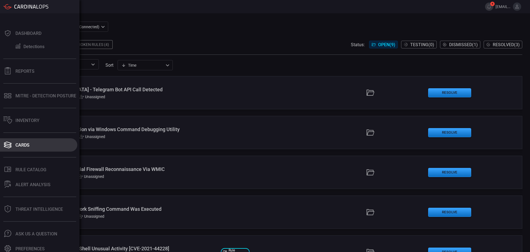
click at [39, 151] on button "Cards" at bounding box center [38, 144] width 77 height 13
click at [22, 147] on div "Cards" at bounding box center [22, 144] width 14 height 5
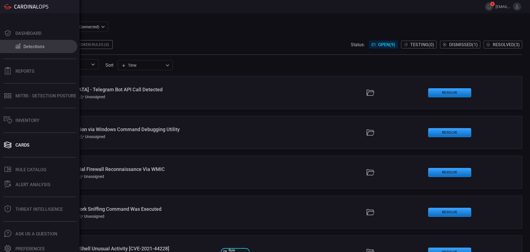
click at [32, 47] on div "Detections" at bounding box center [33, 46] width 21 height 5
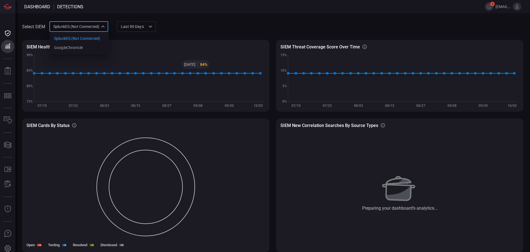
click at [95, 27] on div "SplunkES (Not Connected) 6db9f04e-5835-43fe-a495-9065afc2cef4 SplunkES (Not Con…" at bounding box center [78, 26] width 59 height 10
click at [94, 46] on li "GoogleChronicle" at bounding box center [79, 47] width 59 height 9
type input "714bad7e-14bb-403d-a3df-510f62df6468"
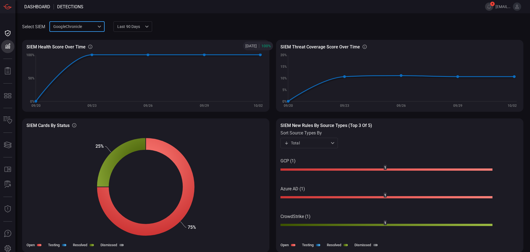
scroll to position [0, 0]
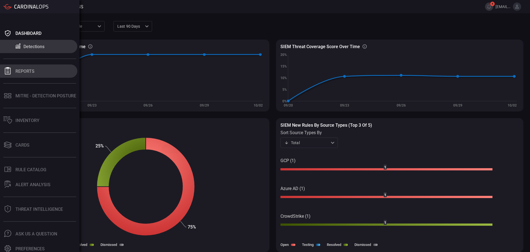
click at [12, 69] on button "Reports" at bounding box center [38, 70] width 77 height 13
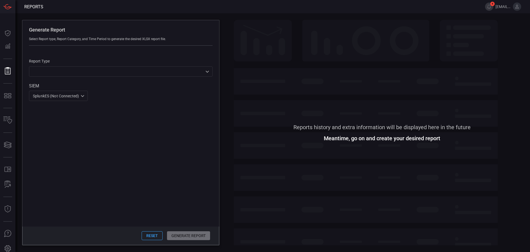
click at [85, 96] on div "SplunkES (Not Connected) 6db9f04e-5835-43fe-a495-9065afc2cef4 ​" at bounding box center [58, 96] width 59 height 10
click at [62, 120] on li "GoogleChronicle" at bounding box center [58, 116] width 59 height 9
type input "714bad7e-14bb-403d-a3df-510f62df6468"
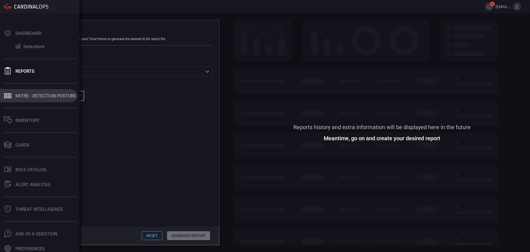
click at [9, 98] on icon at bounding box center [7, 96] width 9 height 8
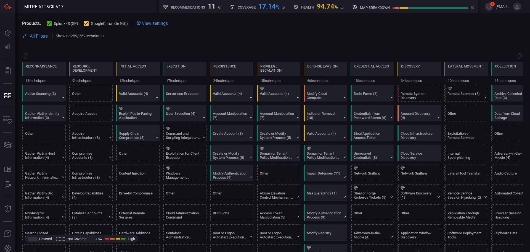
scroll to position [0, 72]
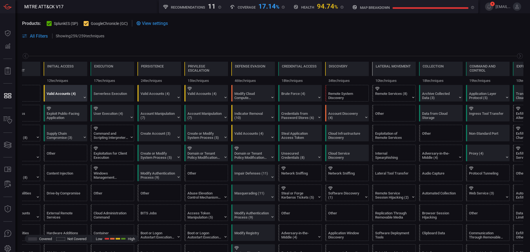
click at [72, 89] on div at bounding box center [67, 89] width 40 height 4
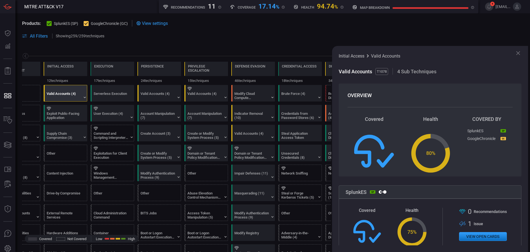
click at [49, 23] on icon at bounding box center [50, 24] width 4 height 4
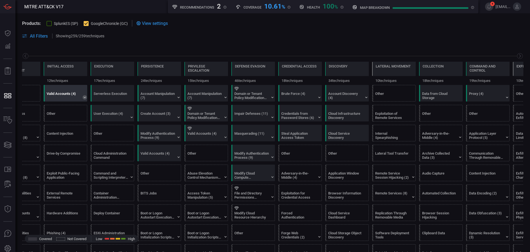
click at [83, 97] on icon at bounding box center [85, 97] width 4 height 4
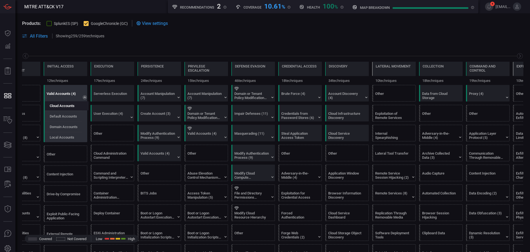
click at [74, 104] on label "Cloud Accounts" at bounding box center [62, 106] width 25 height 4
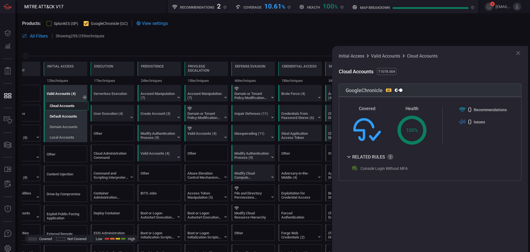
click at [74, 118] on label "Default Accounts" at bounding box center [63, 116] width 27 height 4
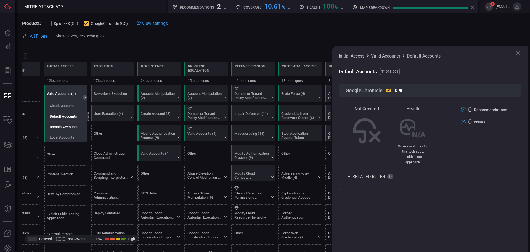
click at [72, 125] on label "Domain Accounts" at bounding box center [64, 127] width 28 height 4
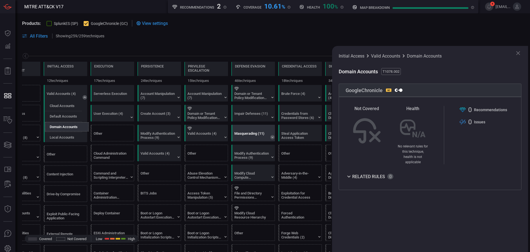
click at [272, 136] on icon at bounding box center [272, 137] width 4 height 4
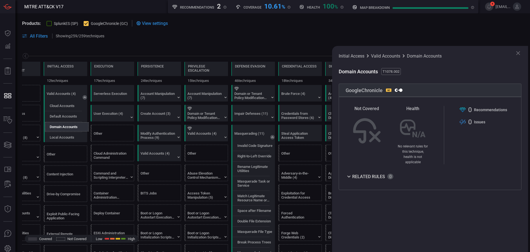
click at [429, 244] on div "Initial Access Valid Accounts Domain Accounts Domain Accounts T1078.002 GoogleC…" at bounding box center [430, 149] width 196 height 206
click at [20, 19] on div "Products: SplunkES (SP) GoogleChronicle (GC) View settings All Filters Showing …" at bounding box center [272, 29] width 515 height 33
click at [225, 135] on icon at bounding box center [225, 137] width 4 height 4
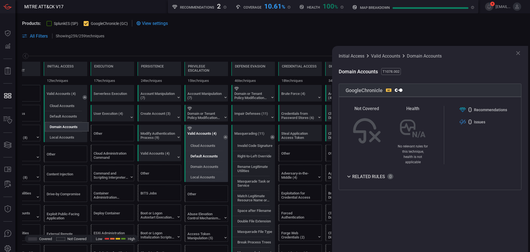
click at [209, 153] on div "Default Accounts" at bounding box center [208, 155] width 44 height 9
click at [207, 163] on div "Domain Accounts" at bounding box center [208, 166] width 44 height 9
click at [207, 173] on div "Local Accounts" at bounding box center [208, 176] width 44 height 9
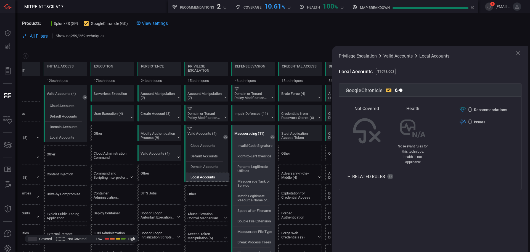
click at [272, 137] on icon at bounding box center [272, 137] width 4 height 4
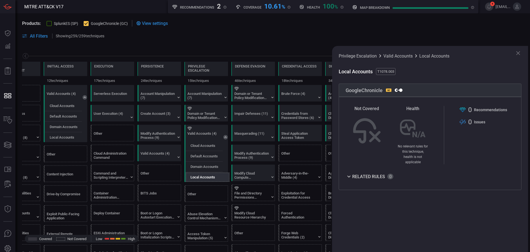
click at [486, 27] on span at bounding box center [273, 30] width 502 height 6
click at [209, 153] on div "Default Accounts" at bounding box center [208, 155] width 44 height 9
click at [255, 148] on div at bounding box center [254, 148] width 40 height 4
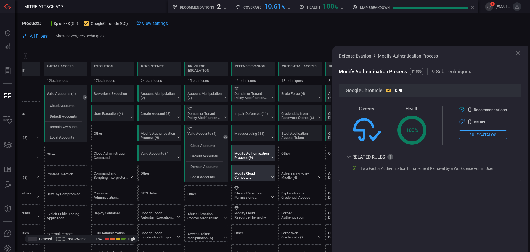
click at [254, 167] on div at bounding box center [254, 168] width 40 height 4
click at [262, 172] on div "Modify Cloud Compute Infrastructure (5)" at bounding box center [251, 175] width 35 height 8
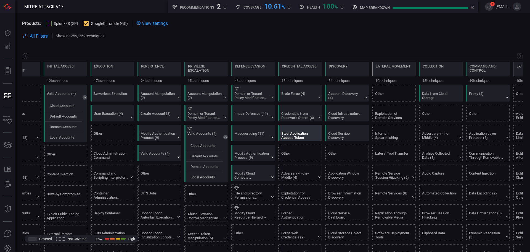
click at [315, 131] on div "Steal Application Access Token" at bounding box center [298, 135] width 35 height 8
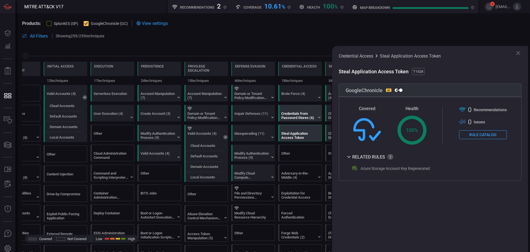
click at [308, 118] on div "Credentials from Password Stores (6)" at bounding box center [298, 115] width 35 height 8
click at [317, 118] on div "Credentials from Password Stores (6)" at bounding box center [302, 113] width 44 height 16
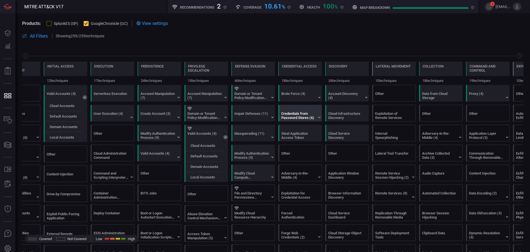
click at [317, 118] on div "Credentials from Password Stores (6)" at bounding box center [302, 113] width 44 height 16
